Goal: Information Seeking & Learning: Understand process/instructions

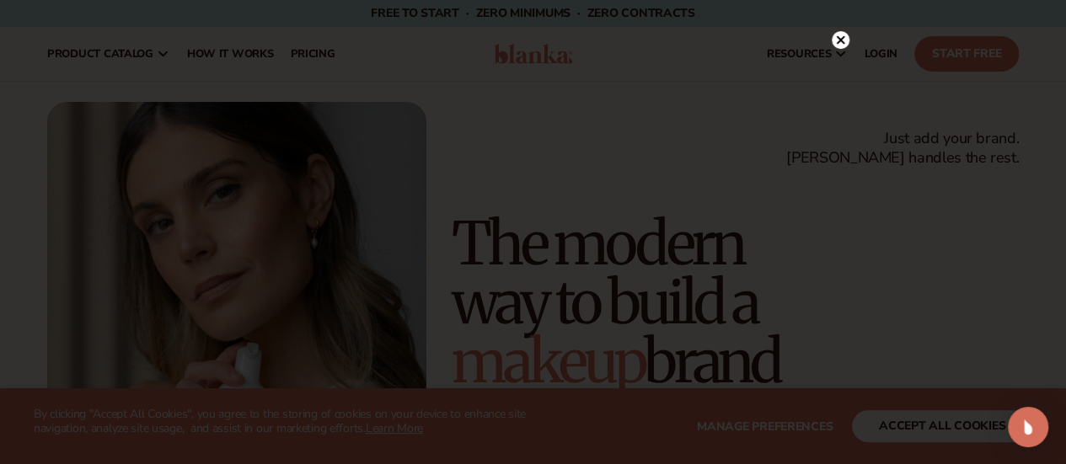
click at [839, 37] on circle at bounding box center [841, 40] width 18 height 18
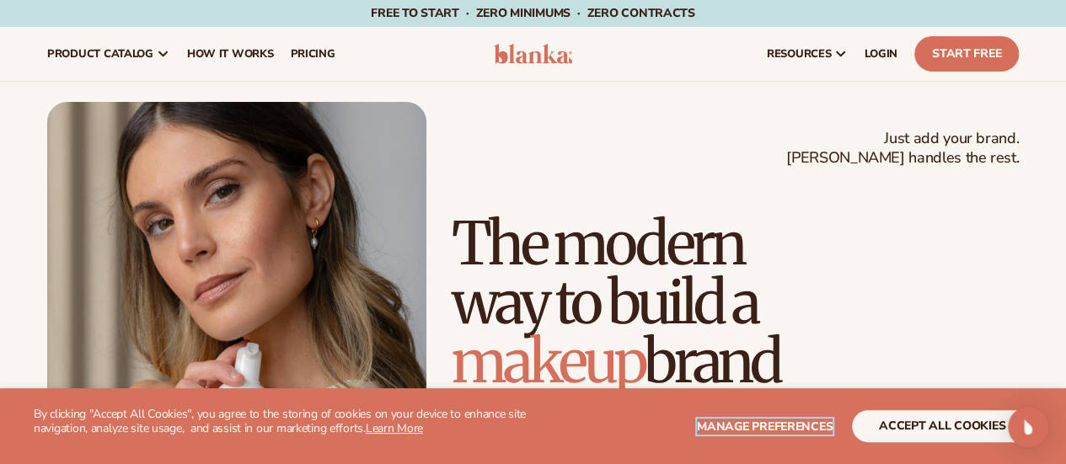
click at [794, 426] on span "Manage preferences" at bounding box center [765, 427] width 136 height 16
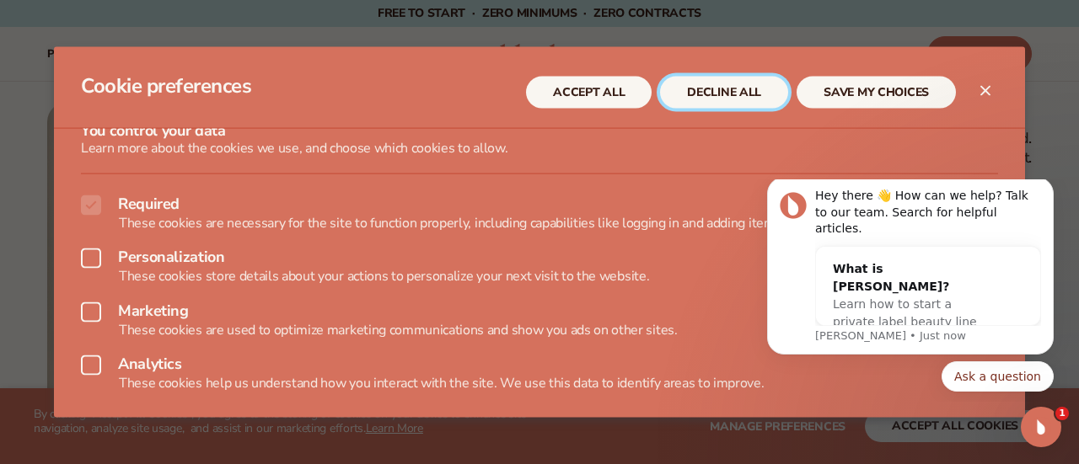
click at [732, 87] on button "DECLINE ALL" at bounding box center [724, 92] width 128 height 32
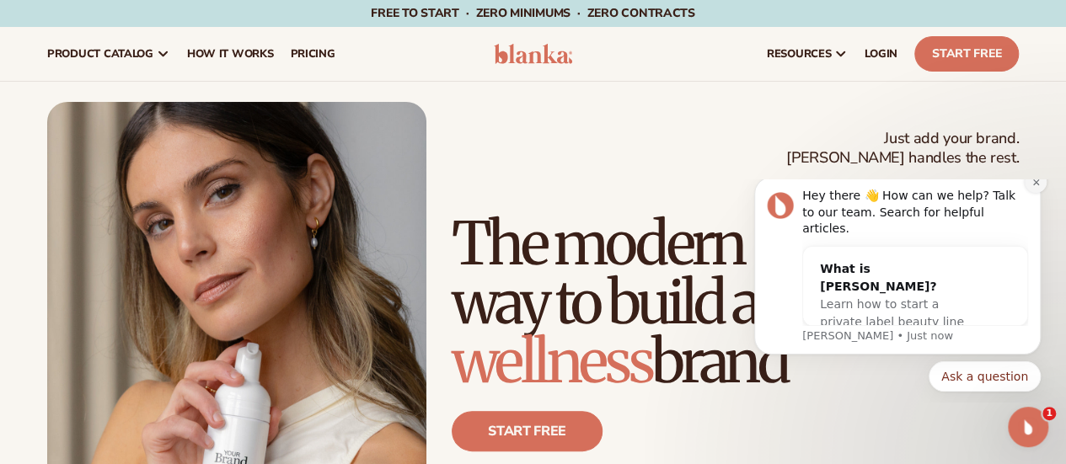
click at [1029, 193] on button "Dismiss notification" at bounding box center [1036, 182] width 22 height 22
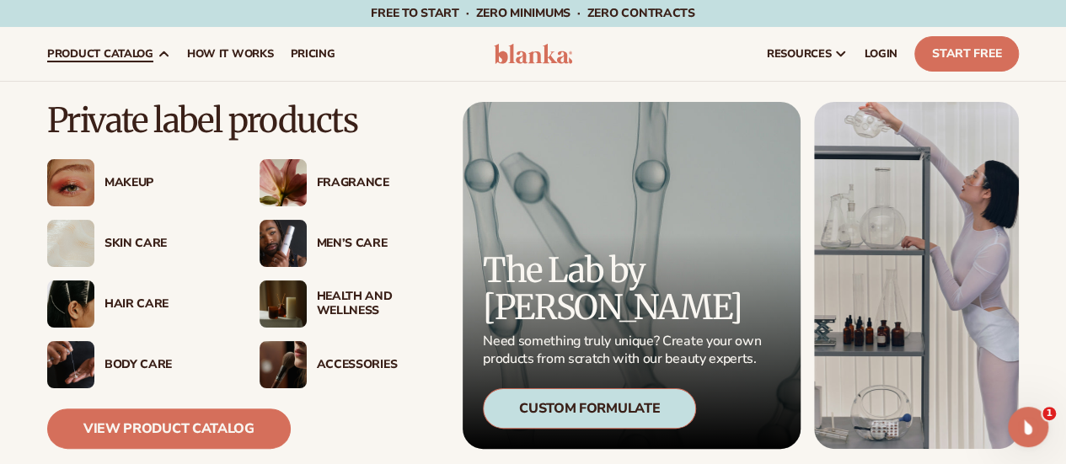
click at [140, 185] on div "Makeup" at bounding box center [164, 183] width 121 height 14
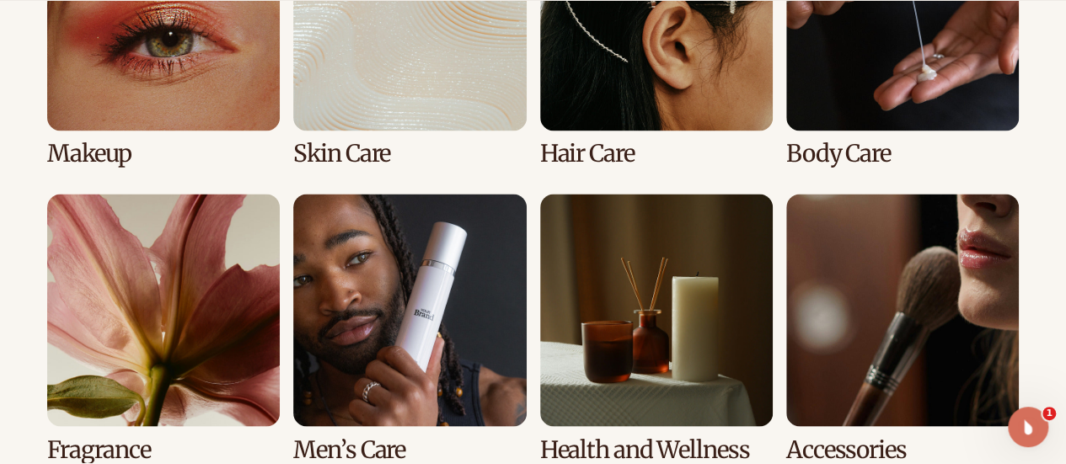
scroll to position [1408, 0]
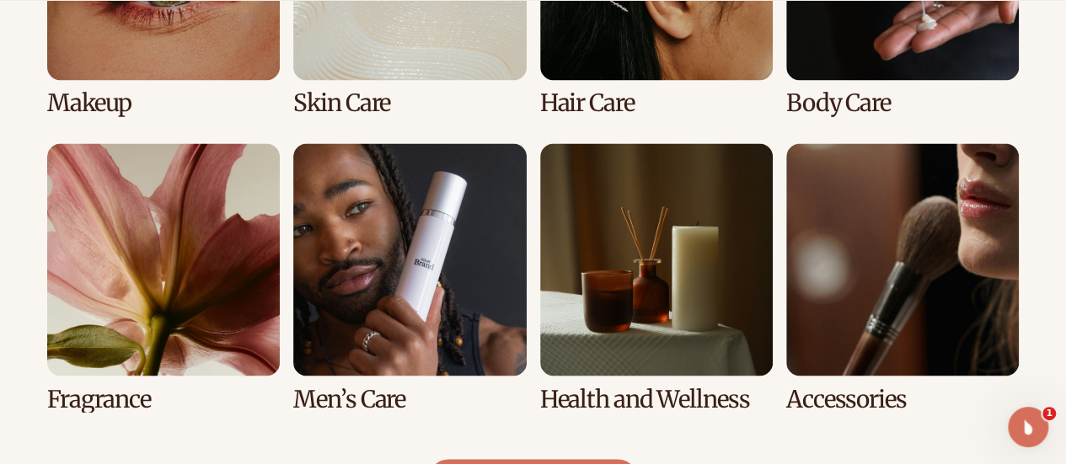
click at [227, 260] on link "5 / 8" at bounding box center [163, 277] width 233 height 269
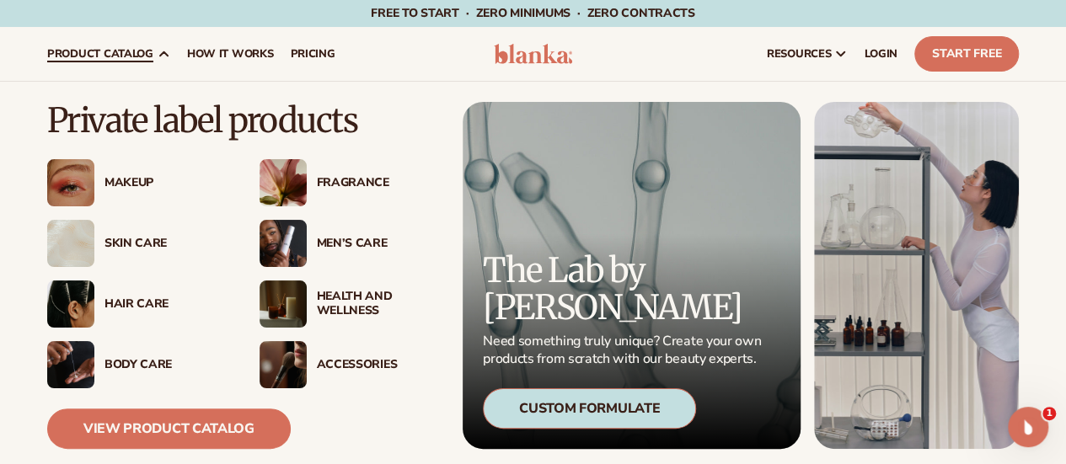
click at [292, 179] on img at bounding box center [283, 182] width 47 height 47
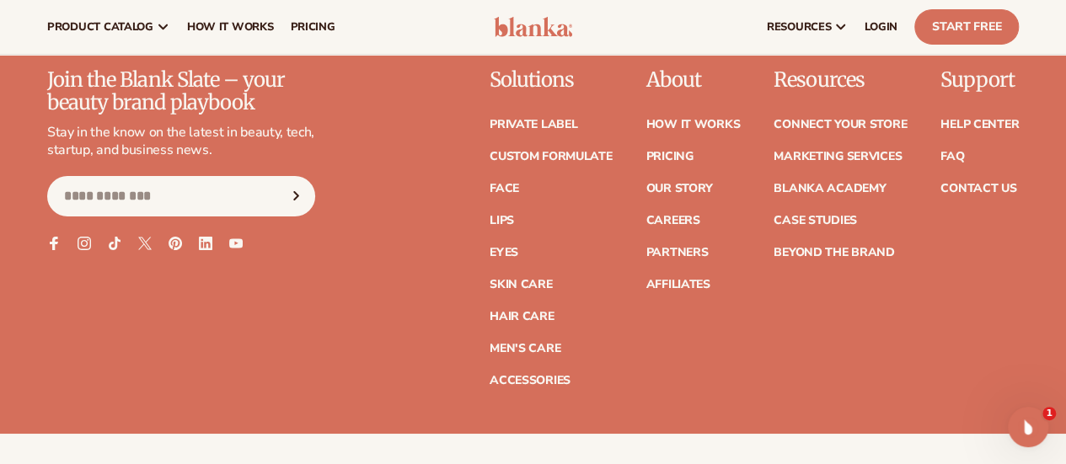
scroll to position [2887, 0]
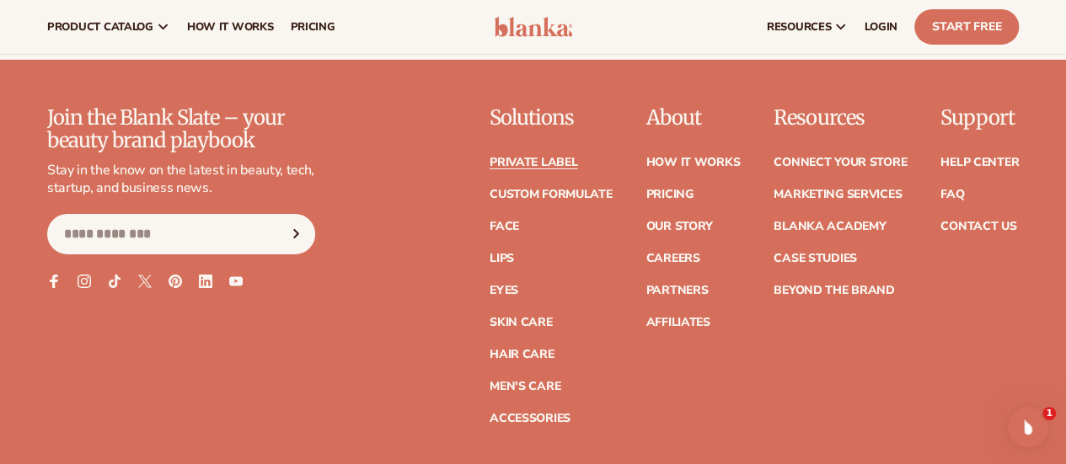
click at [490, 159] on link "Private label" at bounding box center [534, 163] width 88 height 12
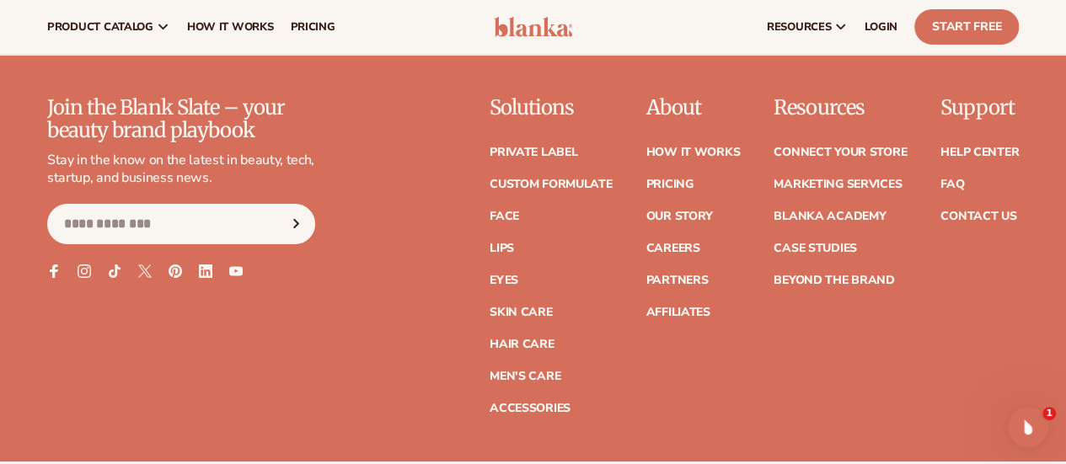
scroll to position [2781, 0]
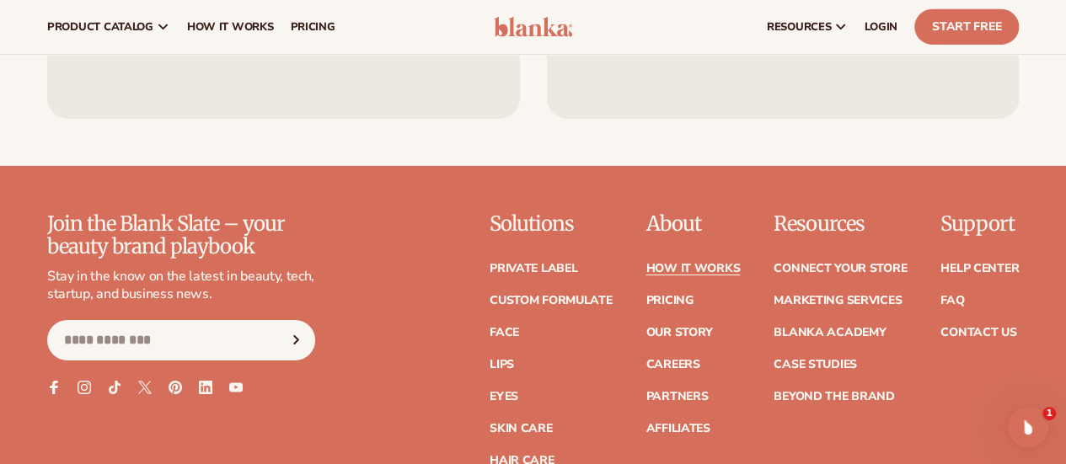
click at [645, 265] on link "How It Works" at bounding box center [692, 269] width 94 height 12
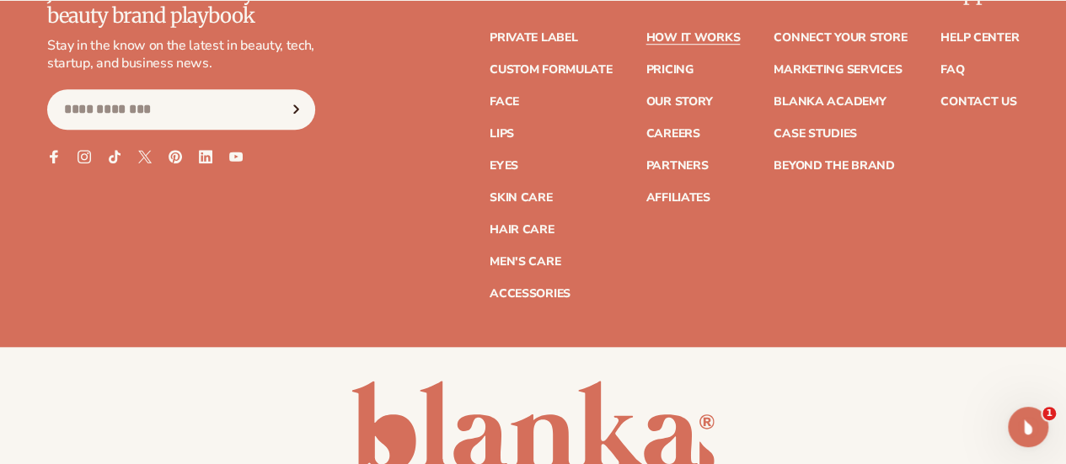
scroll to position [3970, 0]
